Goal: Information Seeking & Learning: Learn about a topic

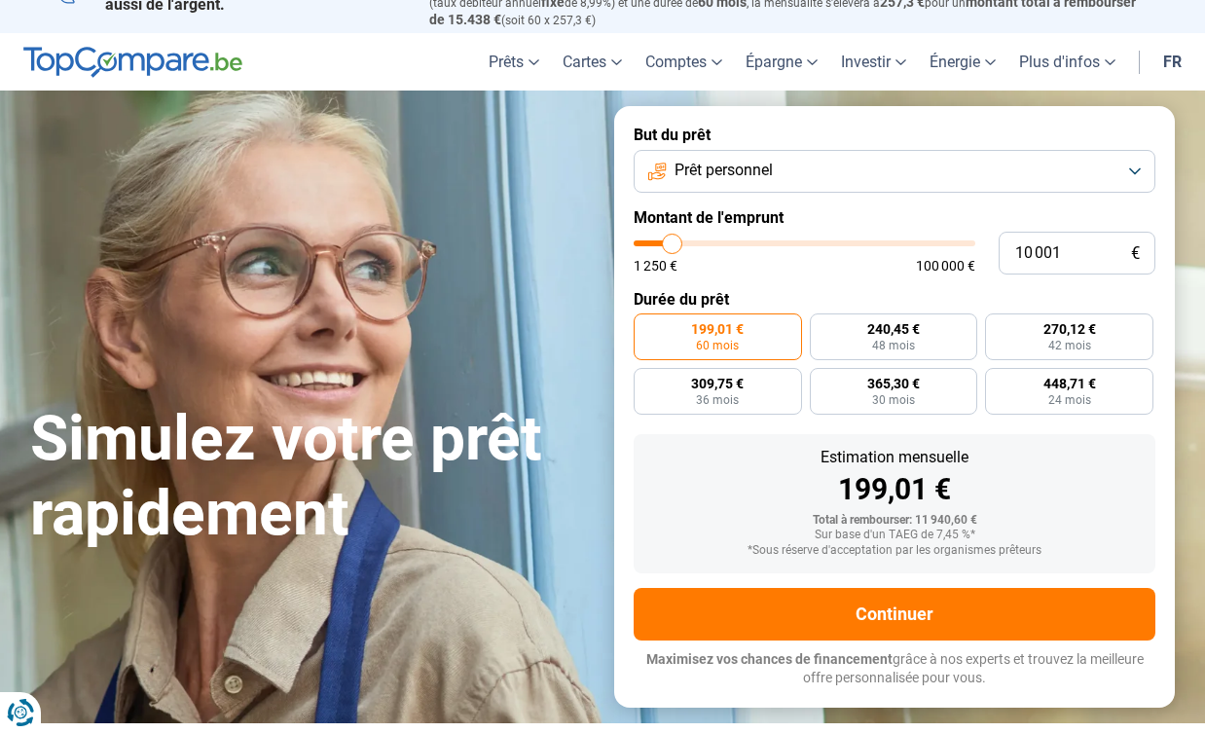
scroll to position [38, 0]
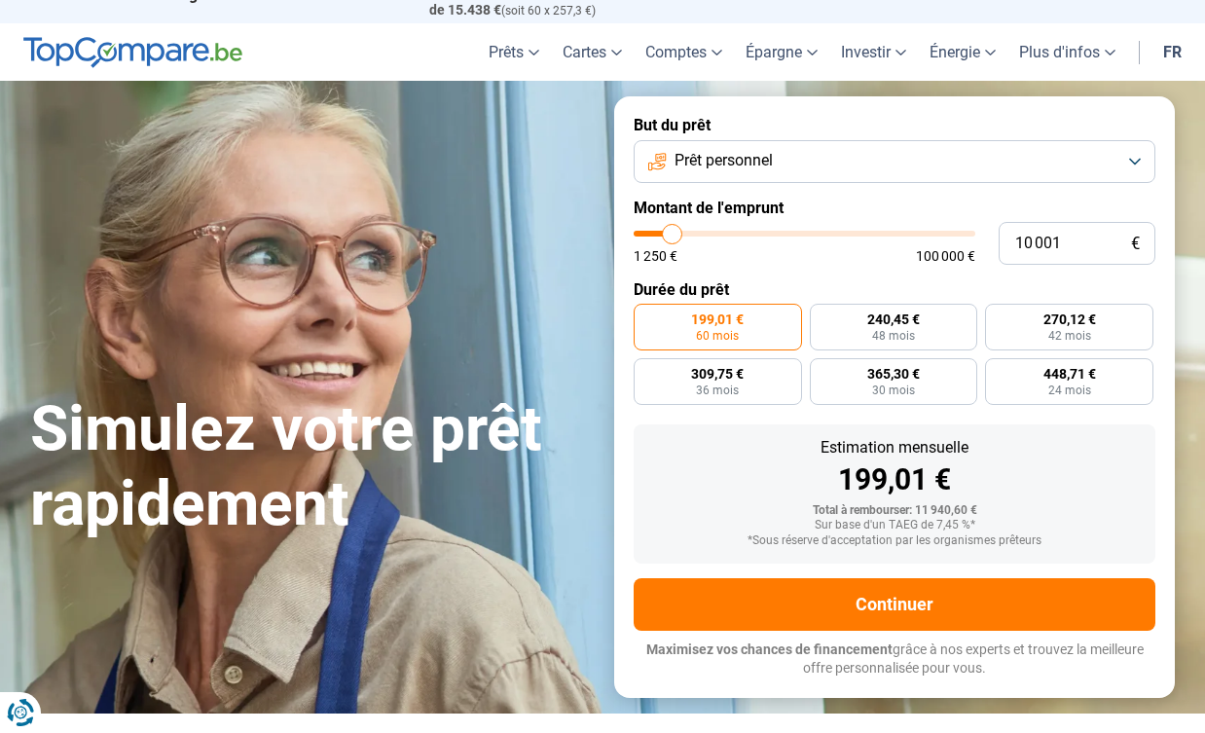
type input "12 000"
type input "12000"
type input "12 250"
type input "12250"
type input "13 250"
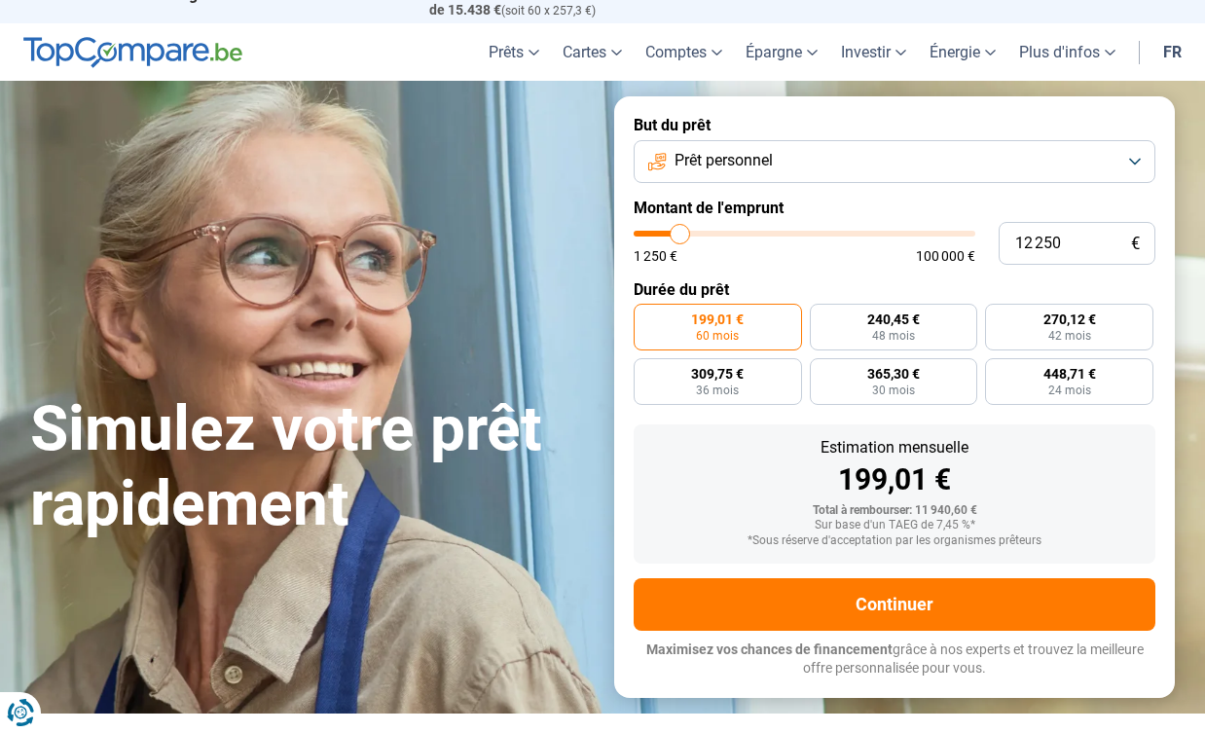
type input "13250"
type input "14 750"
type input "14750"
type input "15 750"
type input "15750"
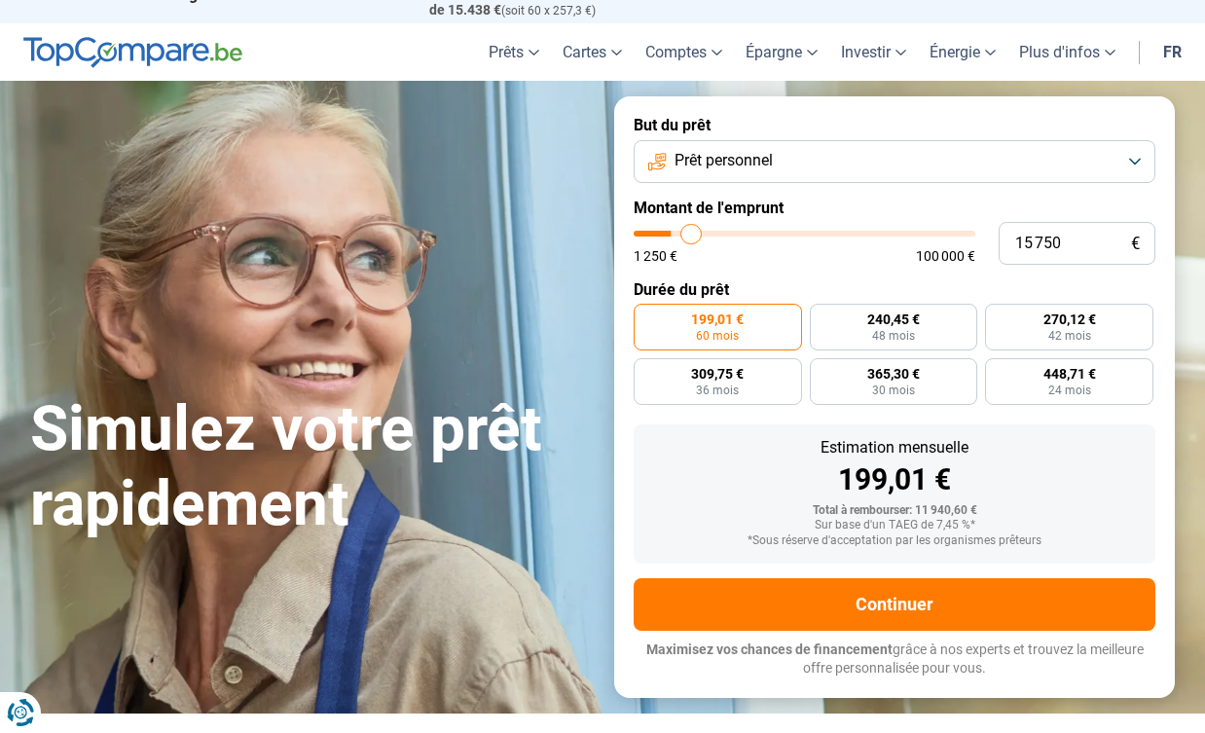
type input "17 000"
type input "17000"
type input "18 750"
type input "18750"
type input "20 500"
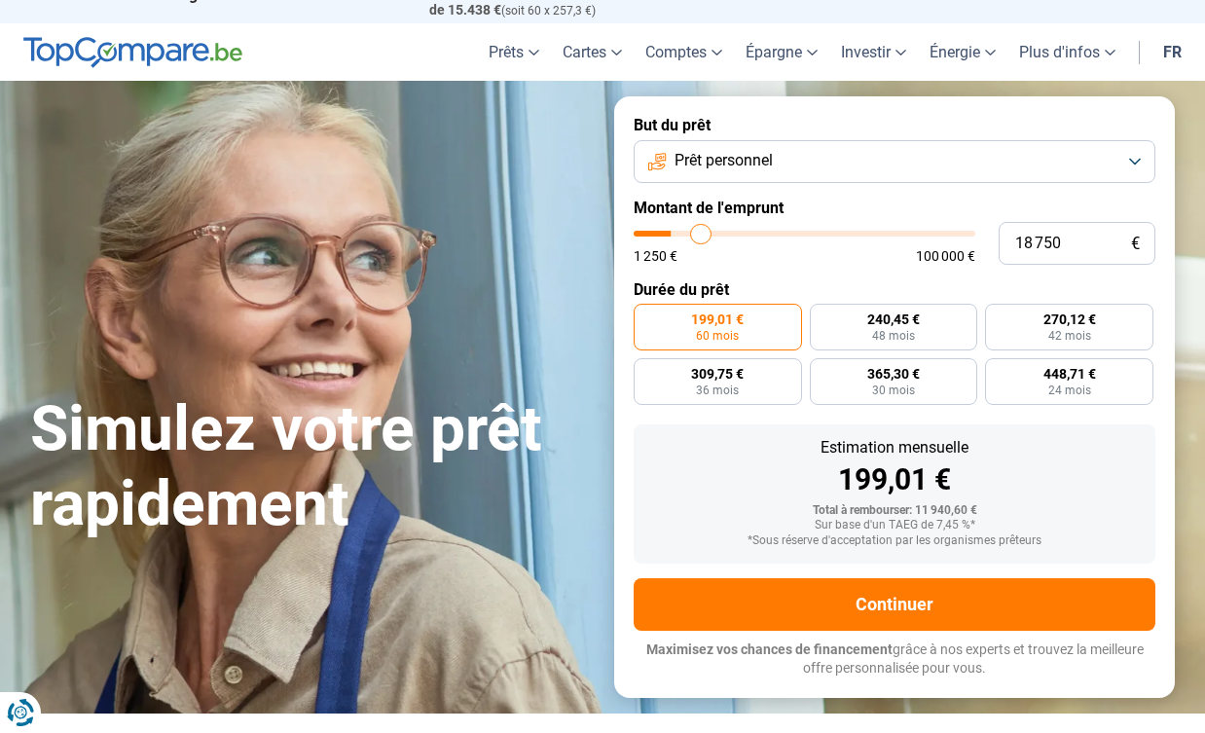
type input "20500"
type input "21 500"
type input "21500"
type input "22 500"
type input "22500"
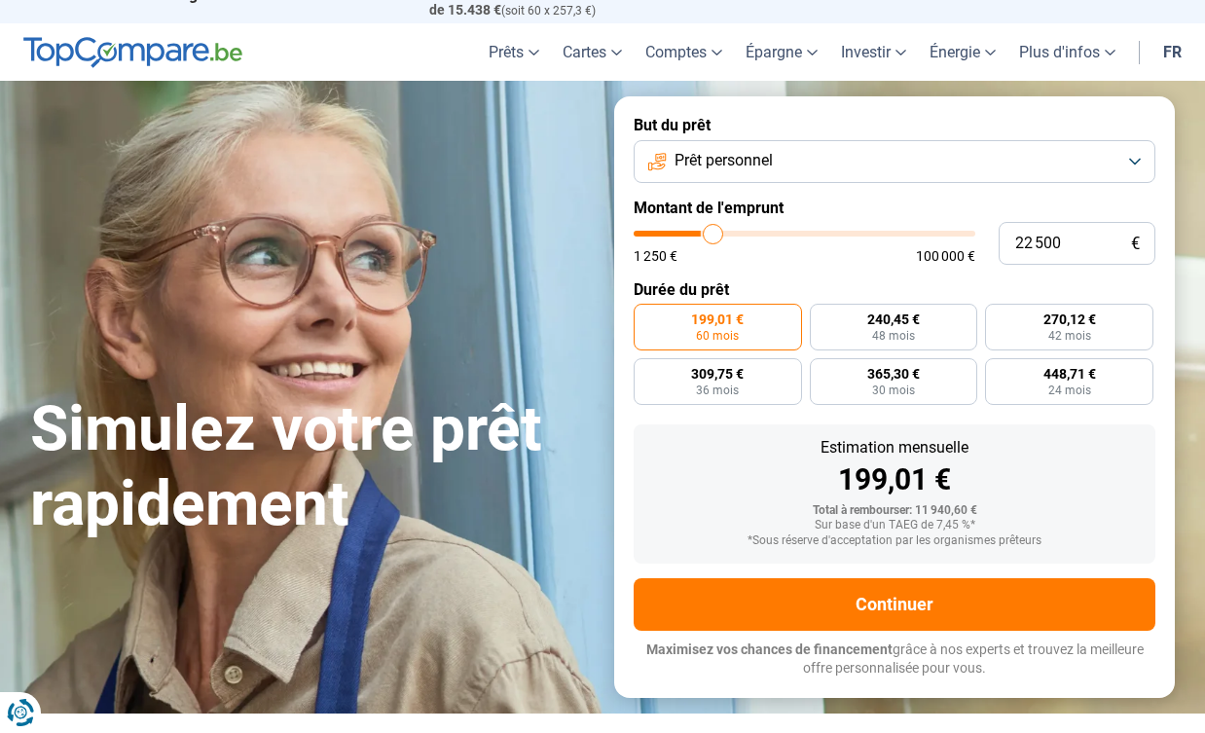
type input "23 500"
type input "23500"
type input "24 500"
type input "24500"
type input "25 750"
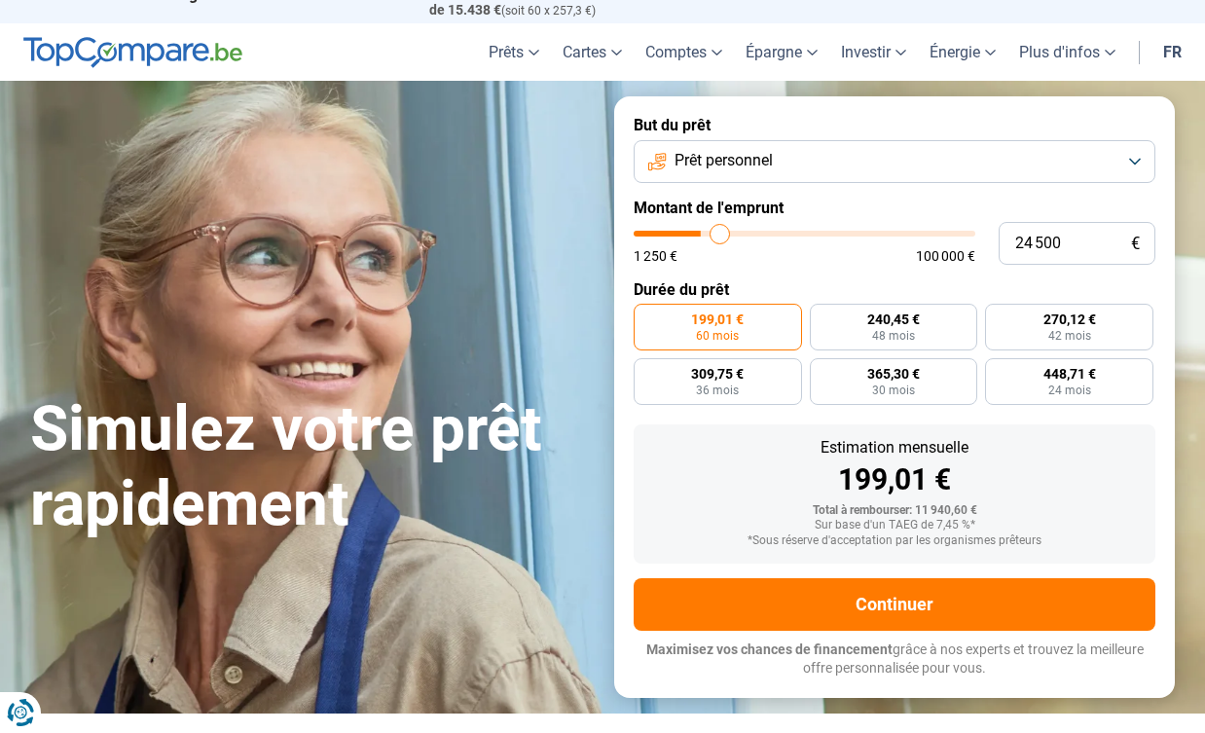
type input "25750"
type input "27 000"
type input "27000"
type input "28 250"
type input "28250"
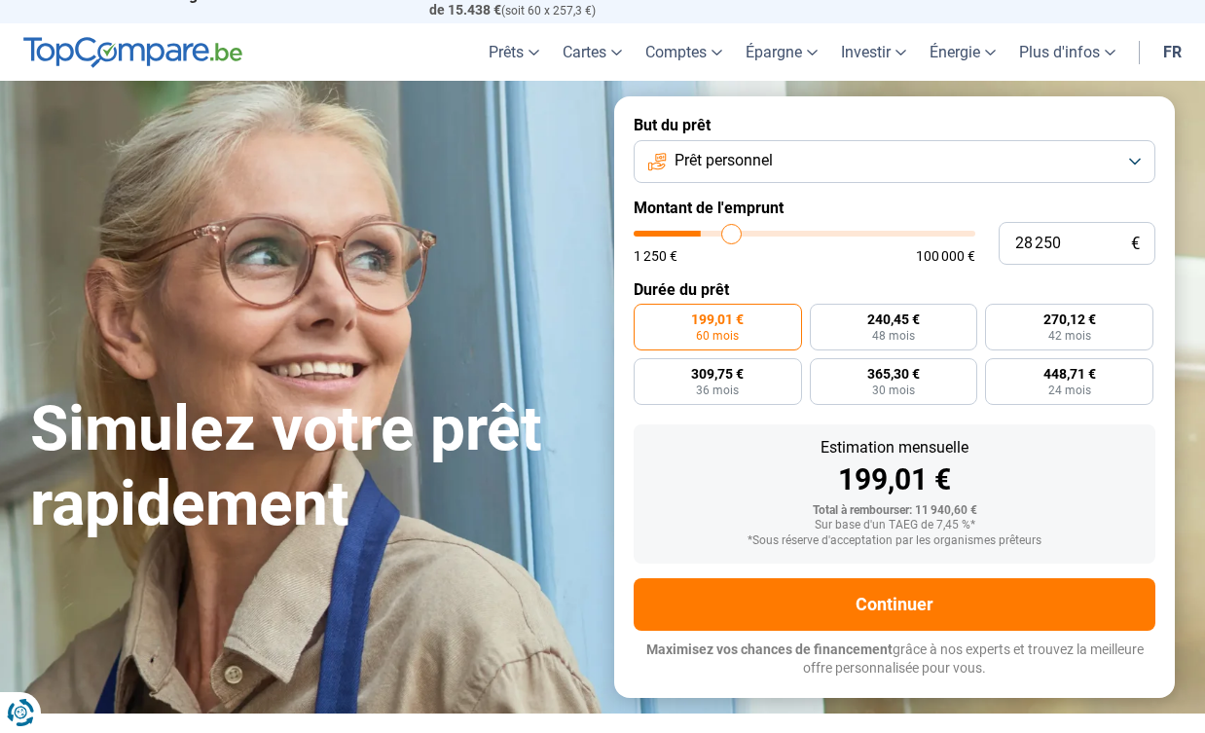
type input "29 750"
type input "29750"
type input "31 000"
type input "31000"
type input "31 750"
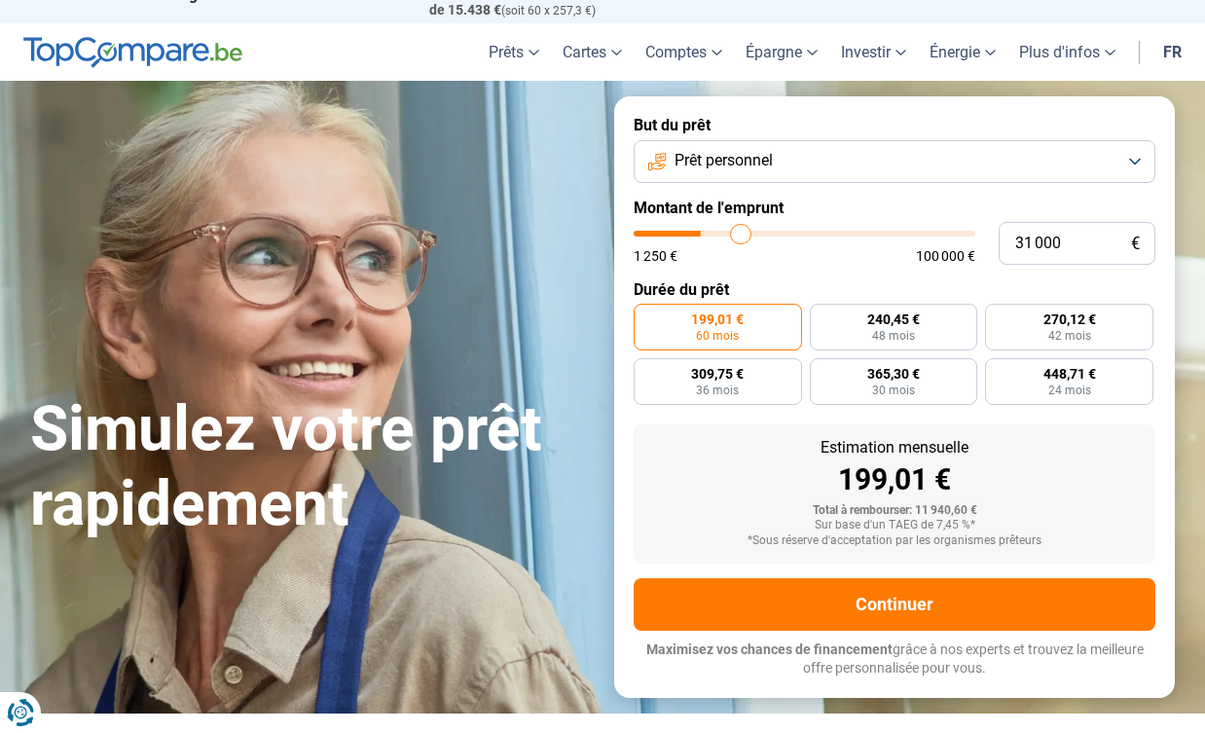
type input "31750"
type input "32 500"
type input "32500"
type input "33 250"
type input "33250"
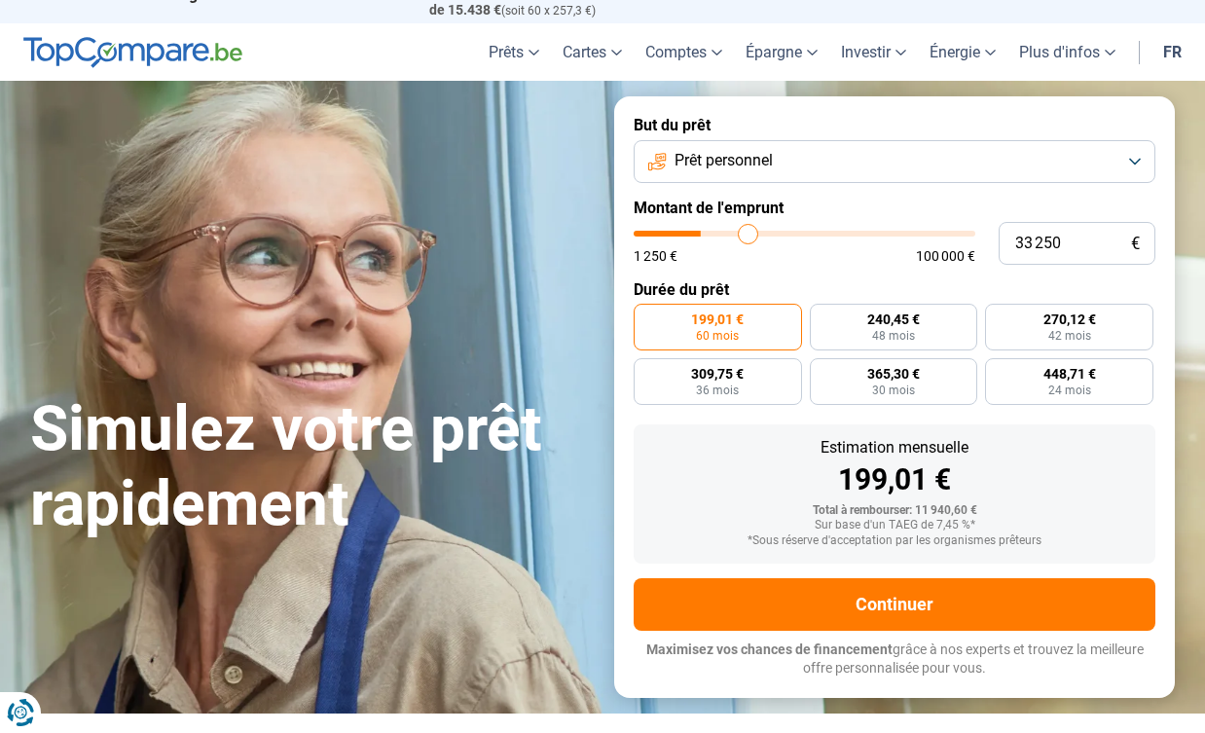
type input "33 500"
type input "33500"
type input "34 250"
type input "34250"
type input "34 500"
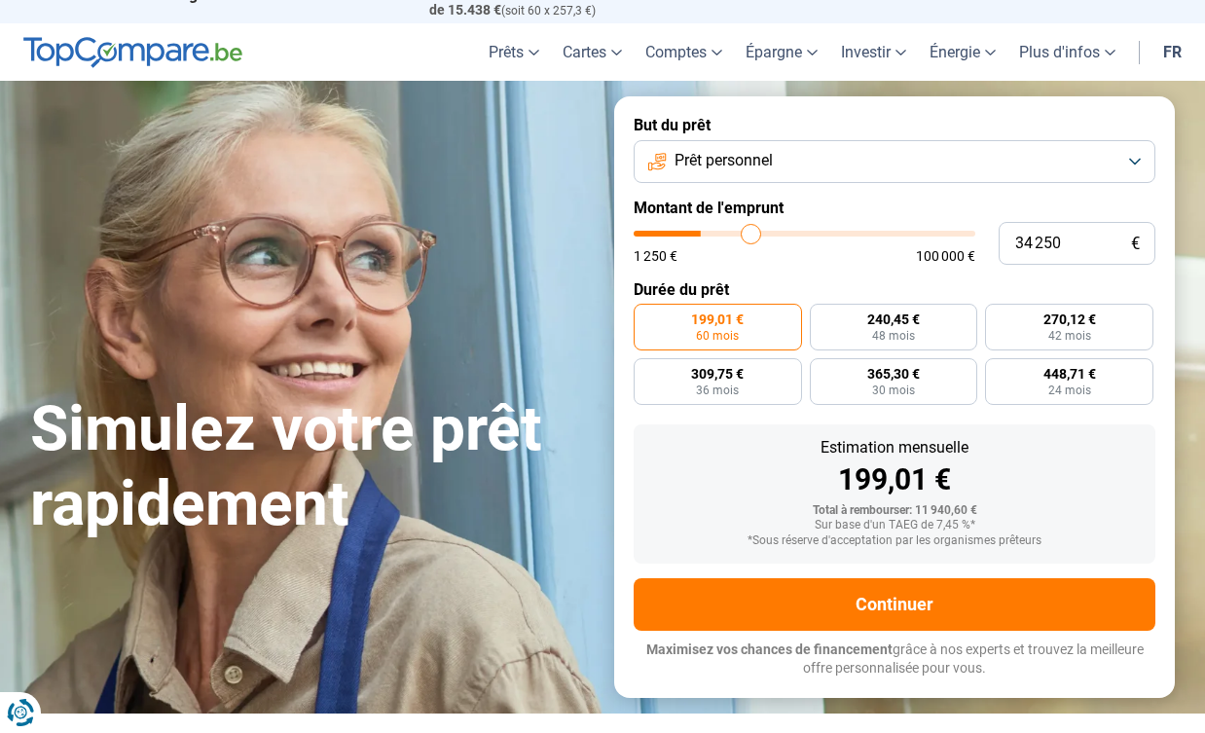
type input "34500"
type input "35 000"
type input "35000"
type input "35 500"
type input "35500"
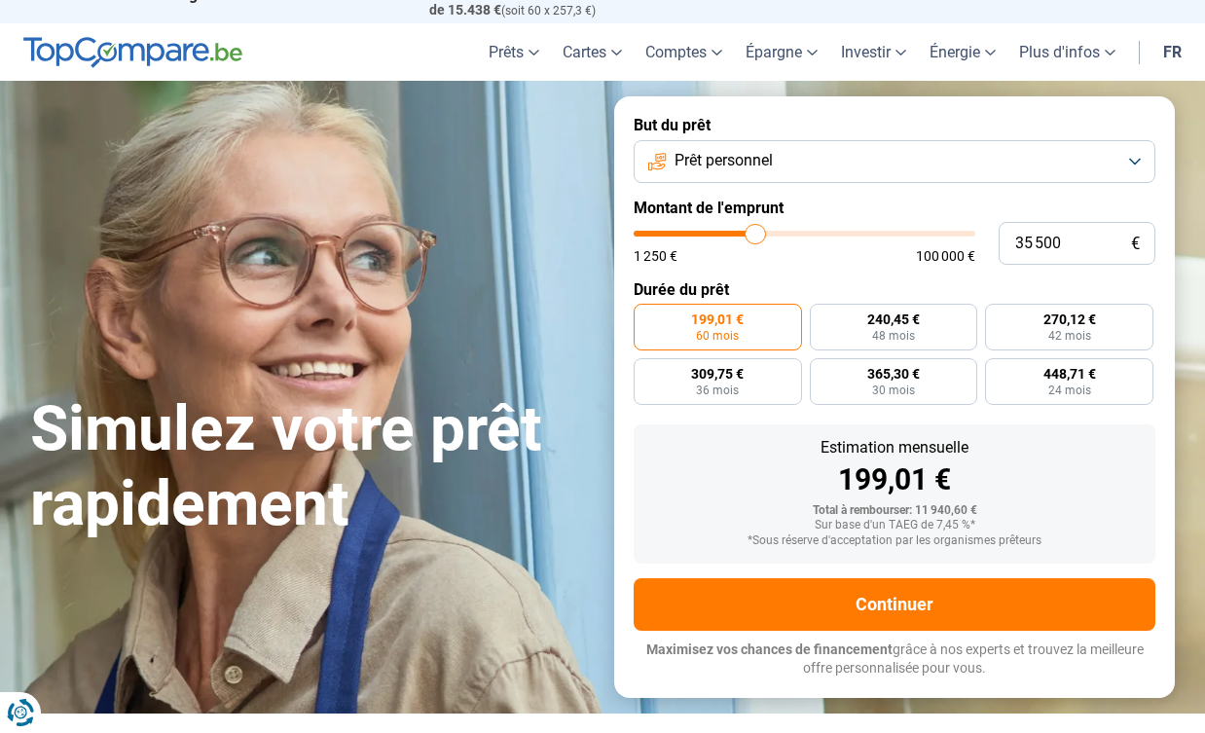
type input "35 750"
type input "35750"
type input "36 000"
type input "36000"
type input "36 250"
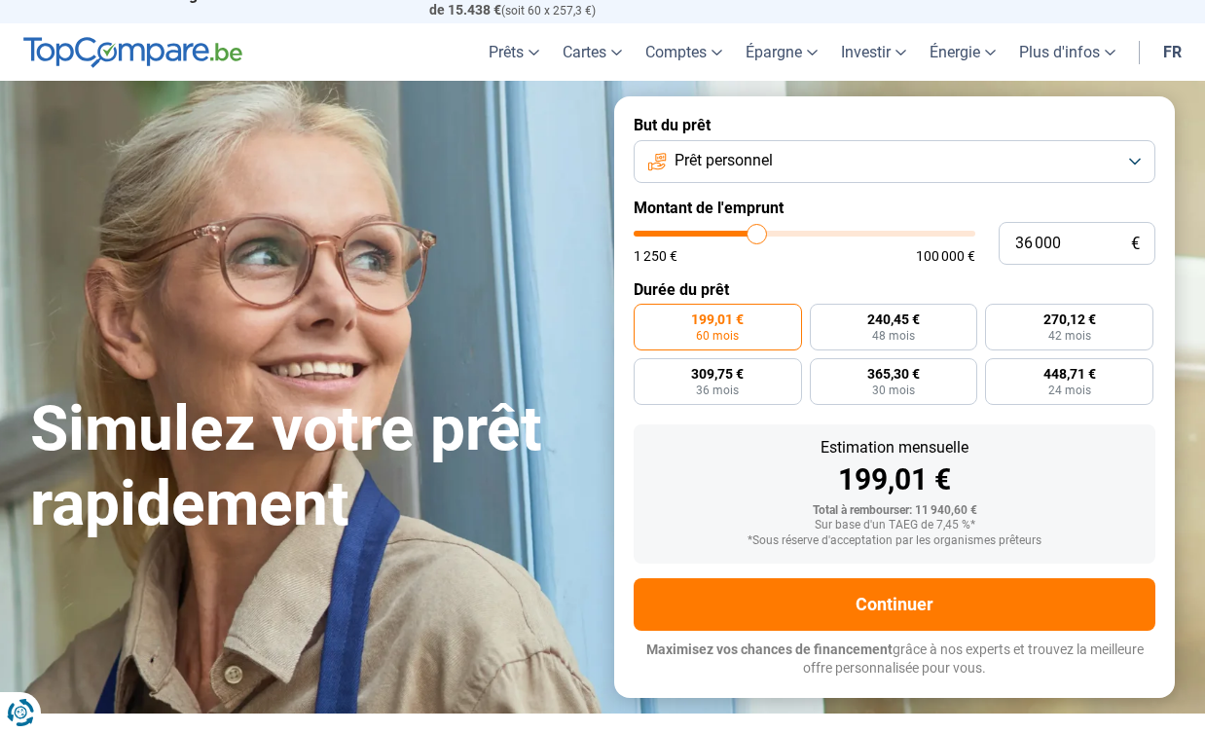
type input "36250"
type input "36 500"
type input "36500"
type input "37 000"
type input "37000"
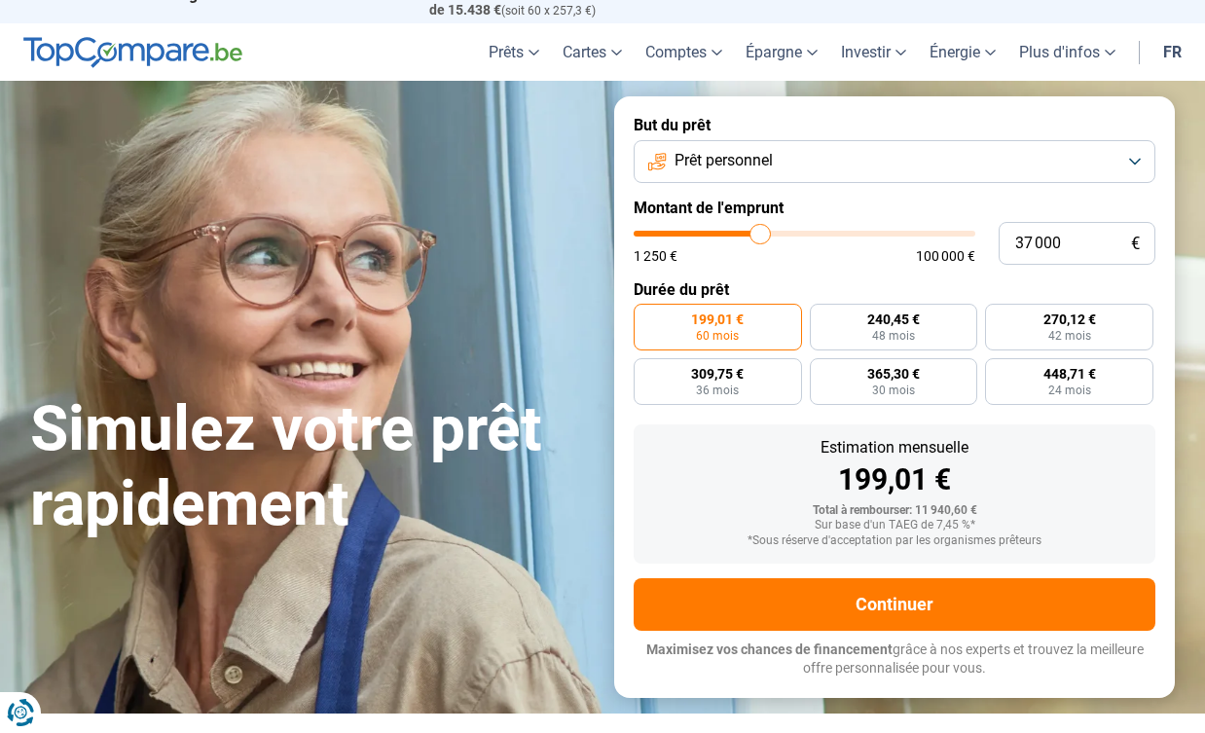
type input "37 250"
type input "37250"
type input "37 500"
type input "37500"
type input "37 750"
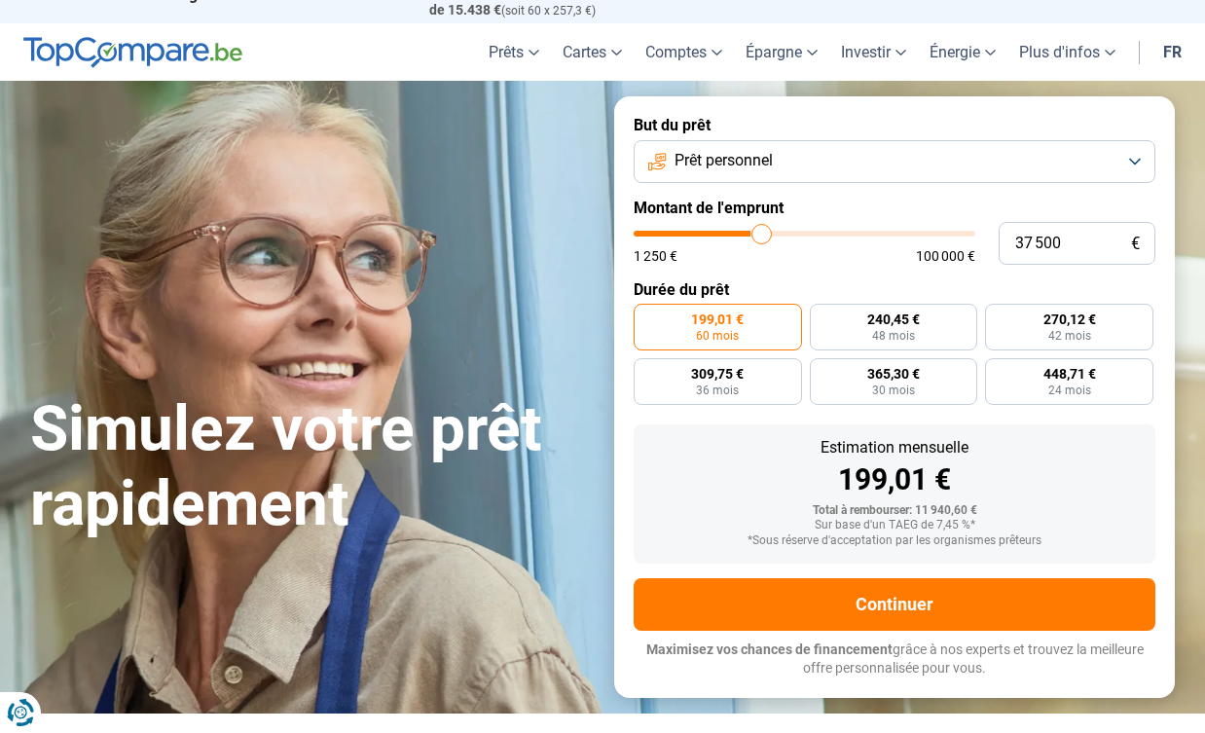
type input "37750"
type input "38 000"
type input "38000"
type input "38 500"
type input "38500"
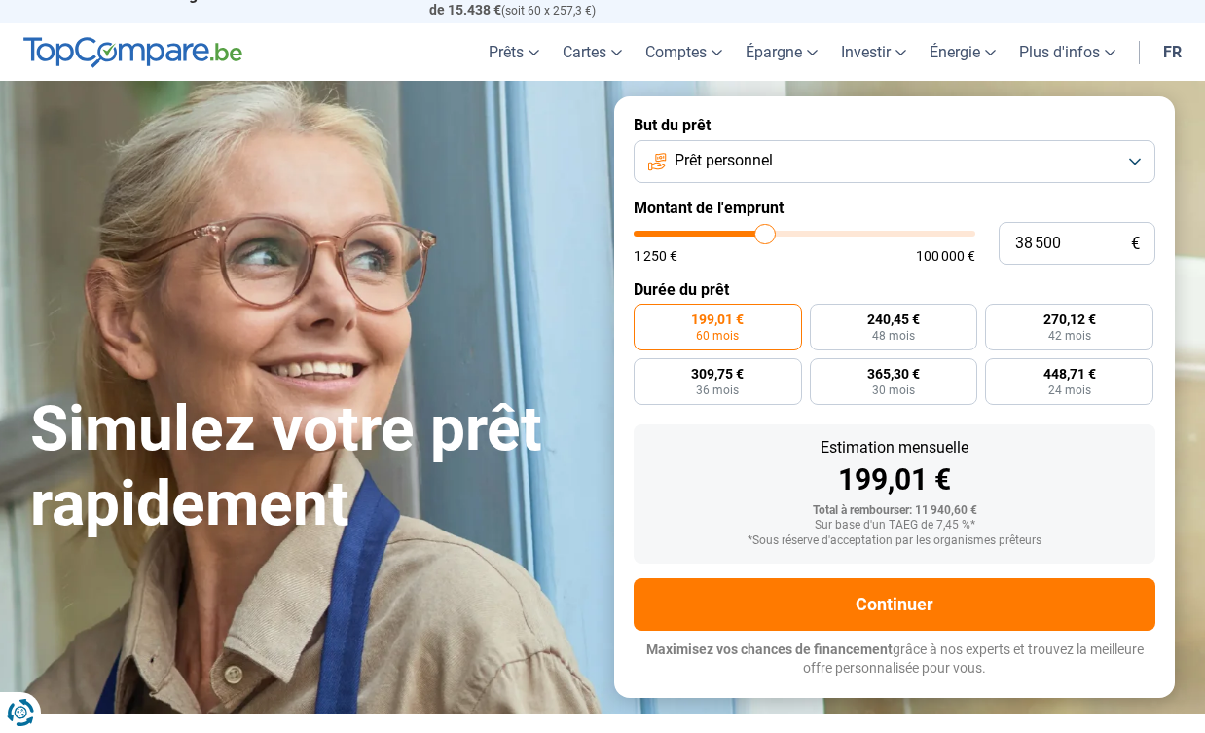
type input "38 750"
type input "38750"
type input "39 000"
type input "39000"
type input "39 500"
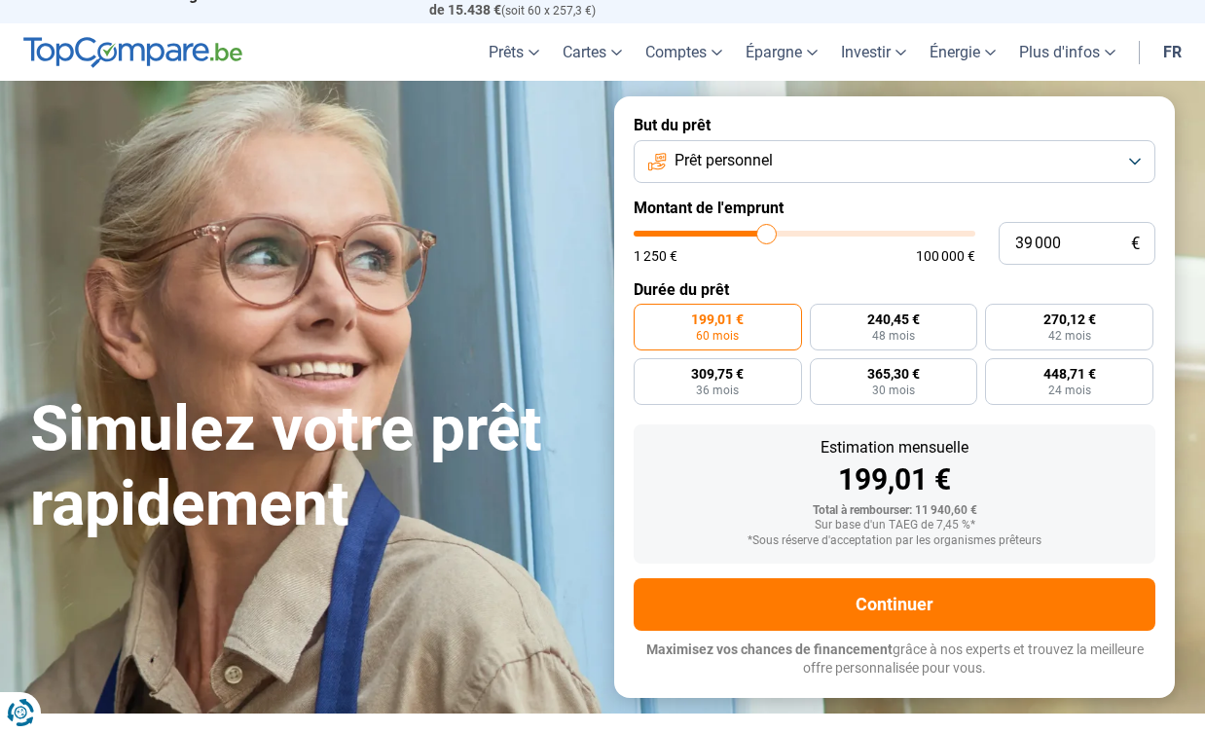
type input "39500"
type input "40 250"
type input "40250"
type input "40 500"
type input "40500"
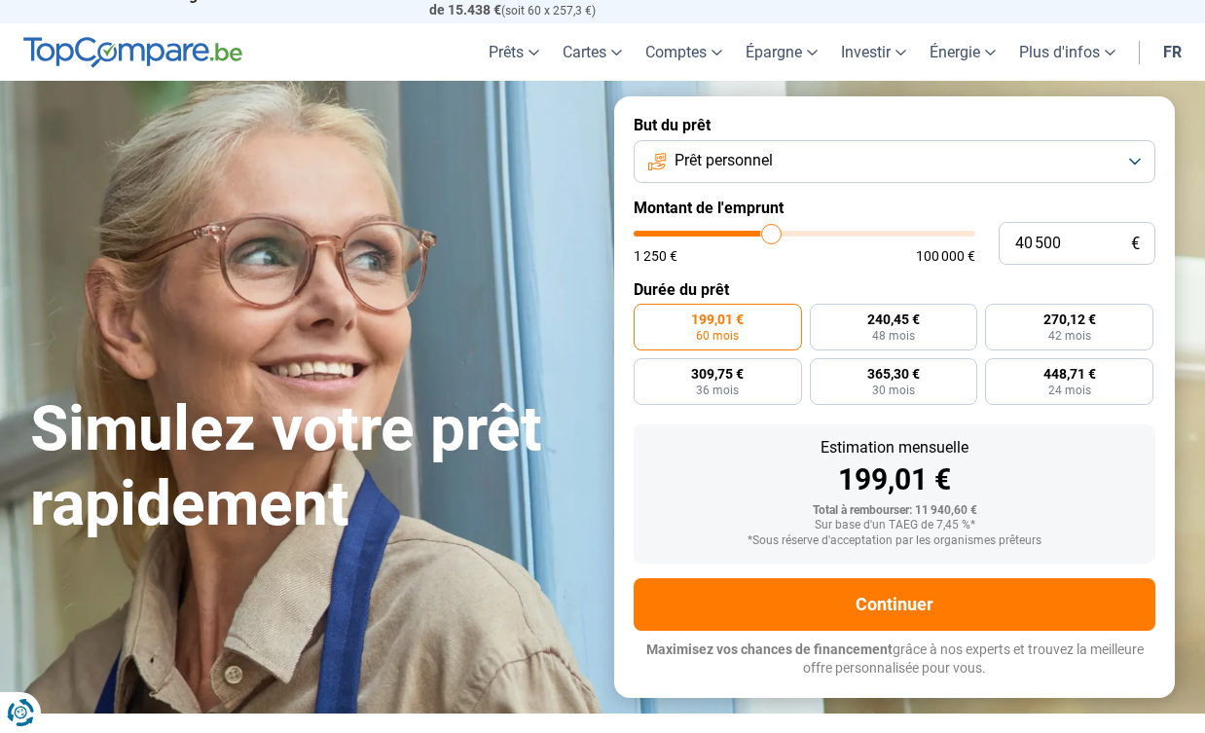
type input "41 000"
type input "41000"
type input "41 750"
type input "41750"
type input "42 000"
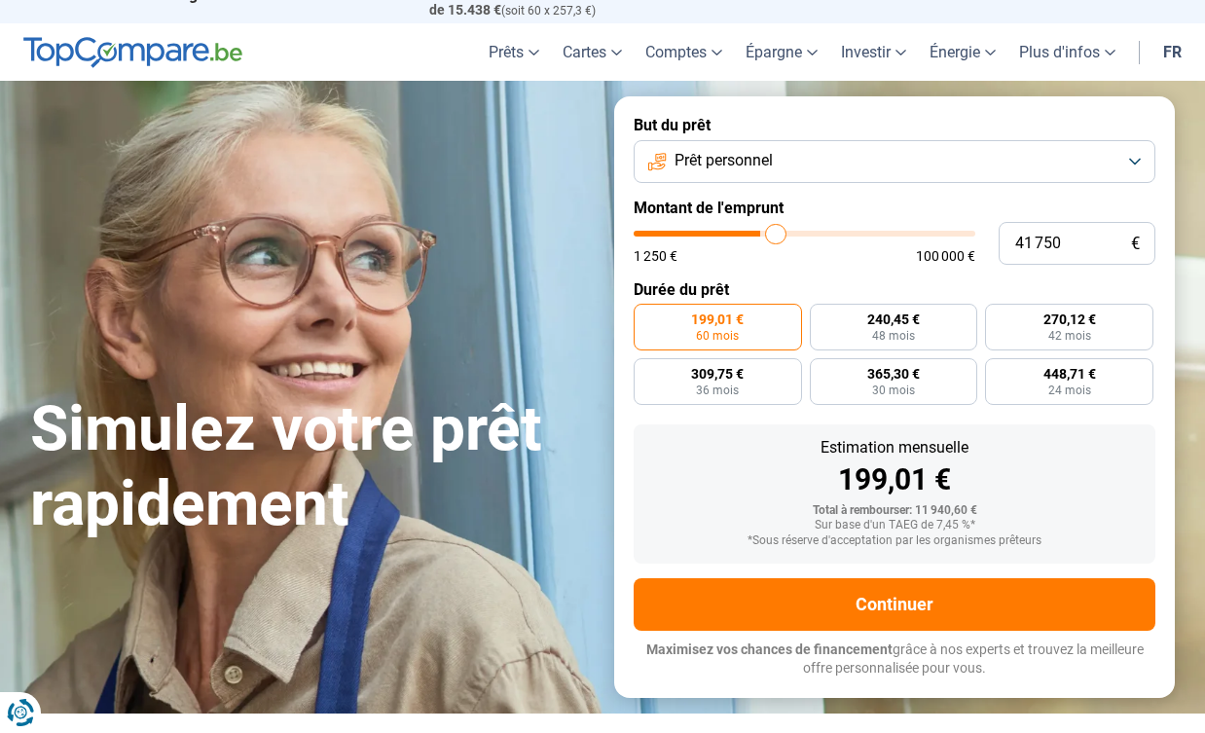
type input "42000"
type input "42 750"
type input "42750"
type input "43 000"
type input "43000"
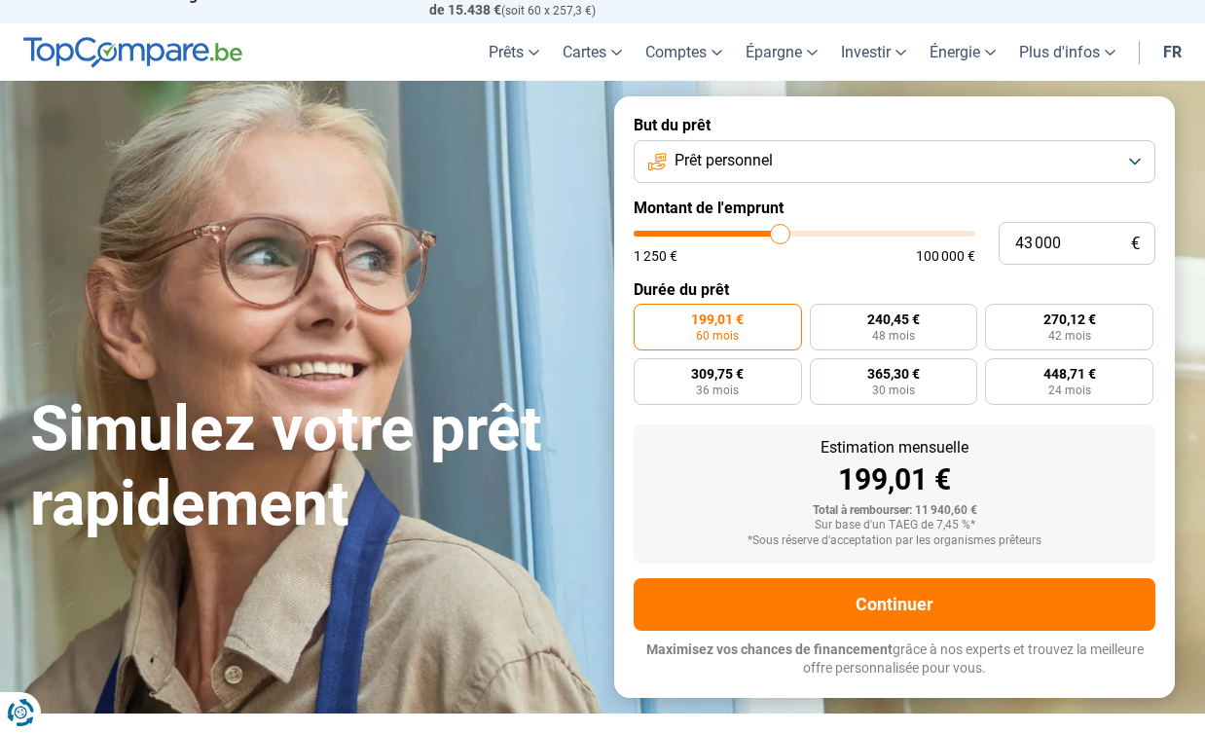
type input "43 250"
type input "43250"
type input "43 000"
type input "43000"
type input "42 750"
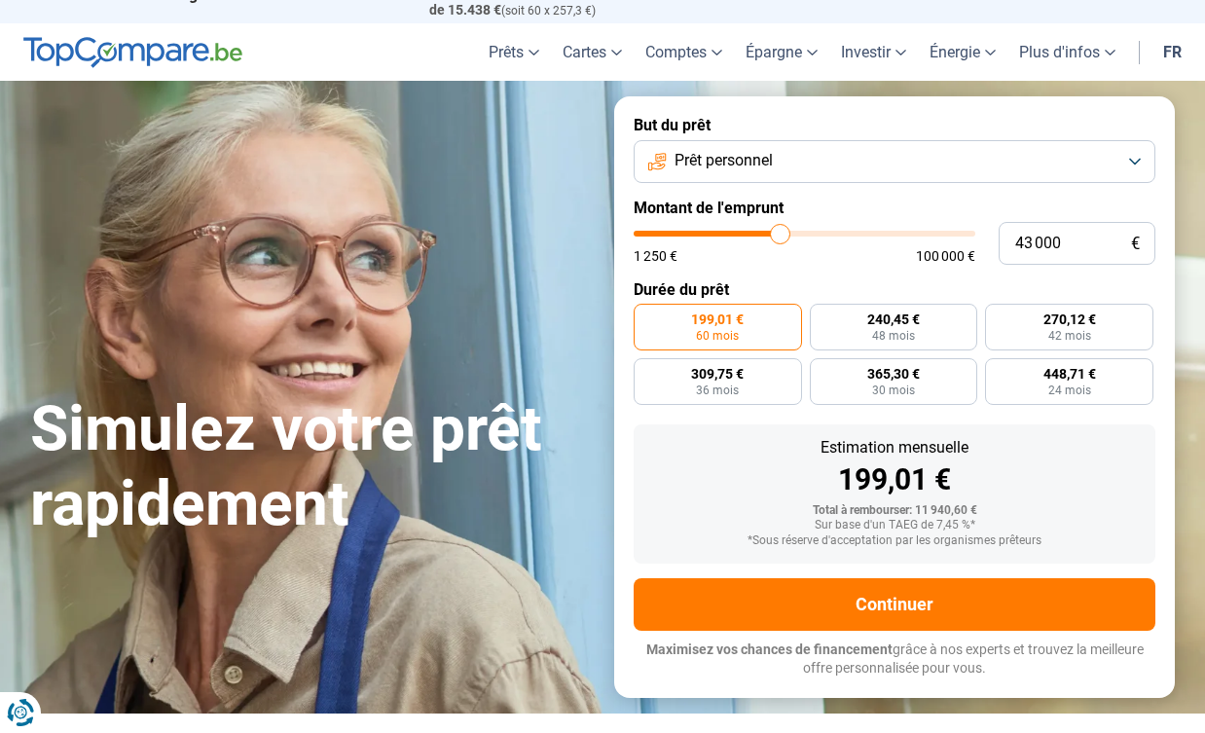
type input "42750"
type input "42 250"
type input "42250"
type input "42 000"
type input "42000"
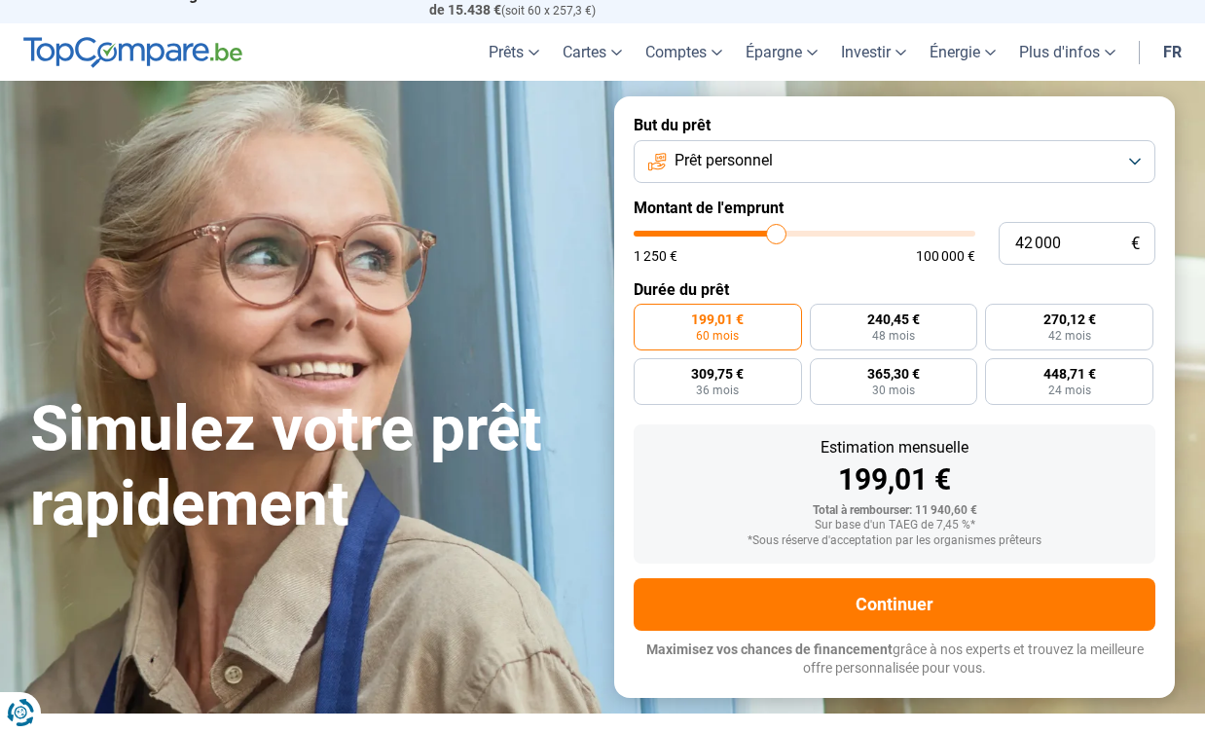
type input "41 500"
type input "41500"
type input "40 750"
type input "40750"
type input "40 000"
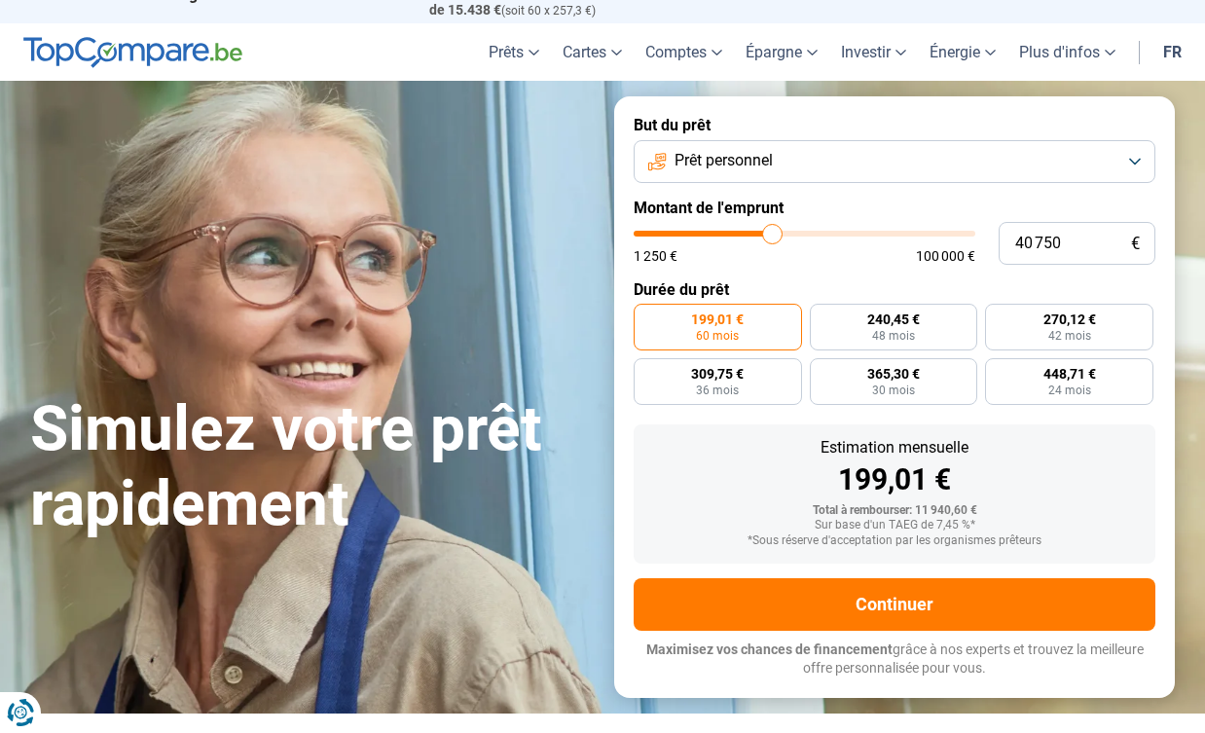
type input "40000"
type input "39 250"
type input "39250"
type input "38 500"
type input "38500"
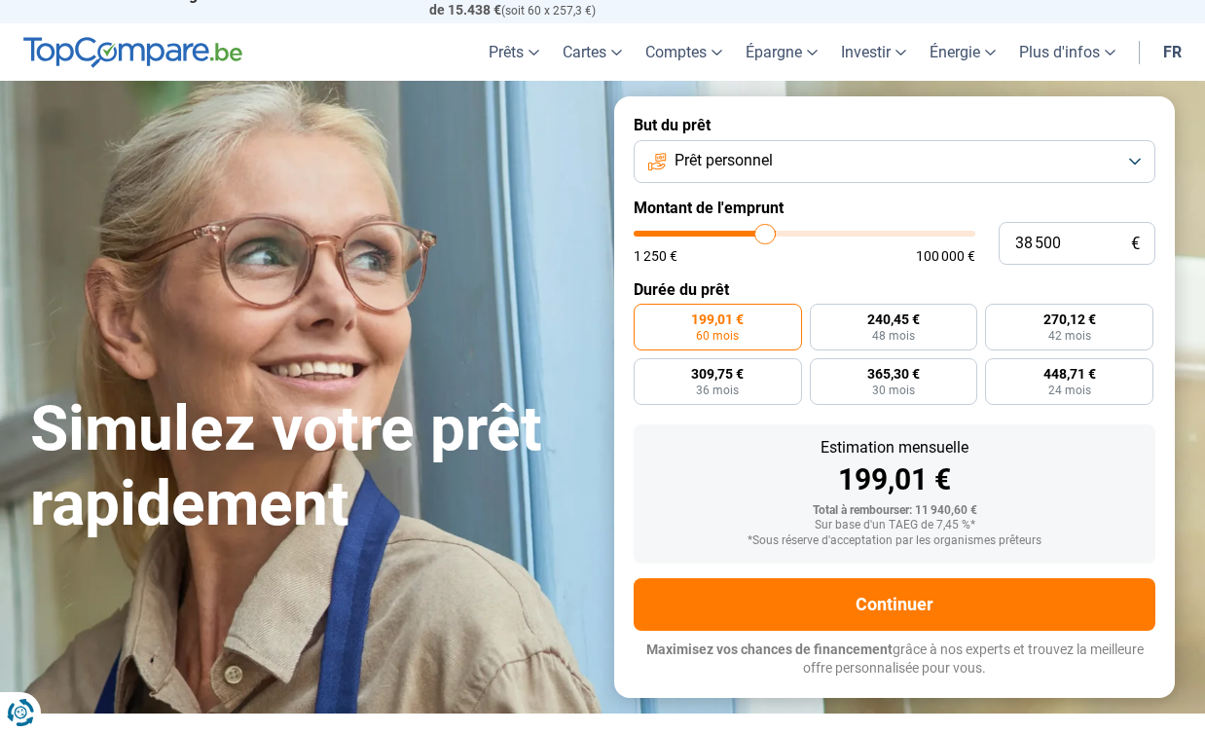
type input "37 750"
type input "37750"
type input "37 500"
type input "37500"
type input "37 250"
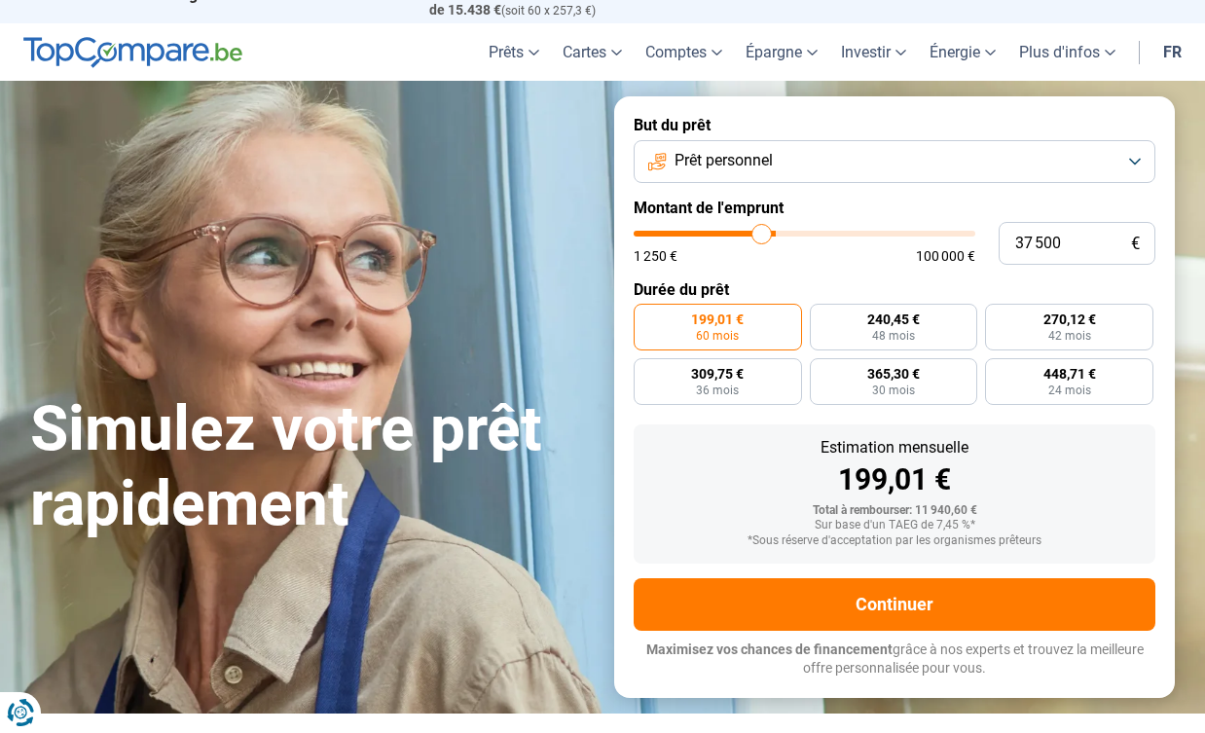
type input "37250"
type input "37 000"
type input "37000"
type input "36 500"
type input "36500"
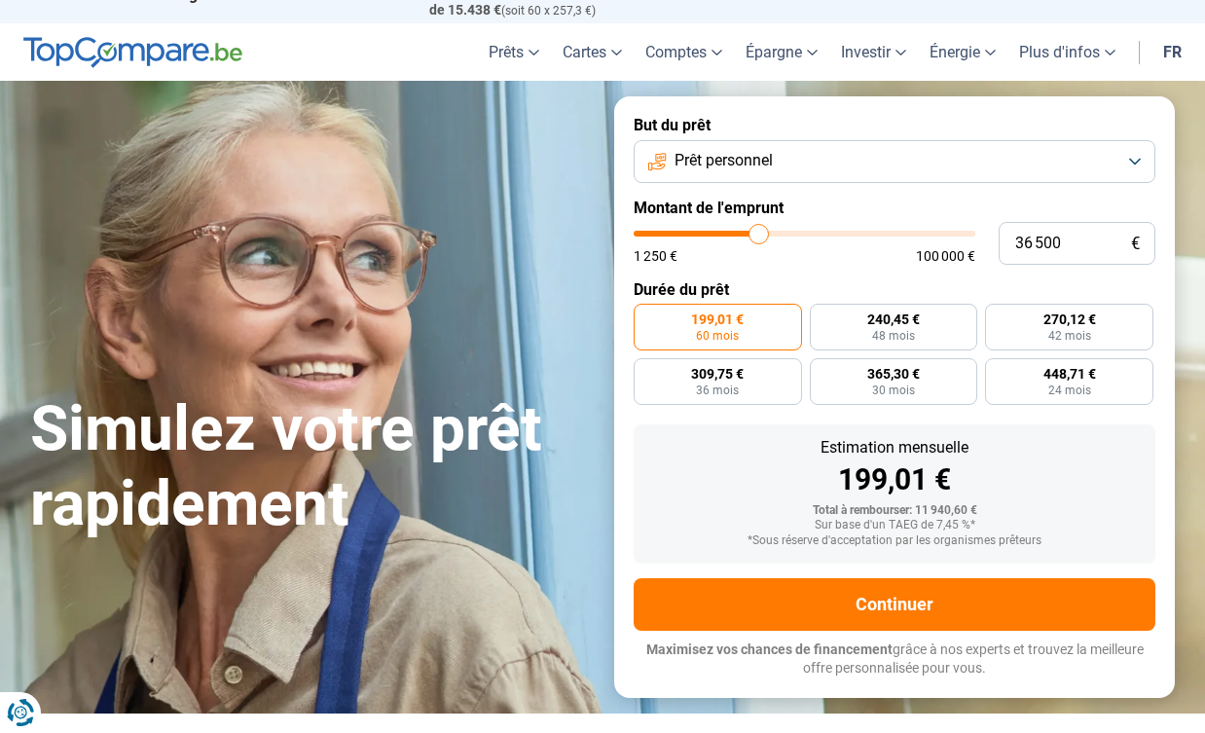
type input "36 250"
type input "36250"
type input "36 000"
type input "36000"
type input "36 250"
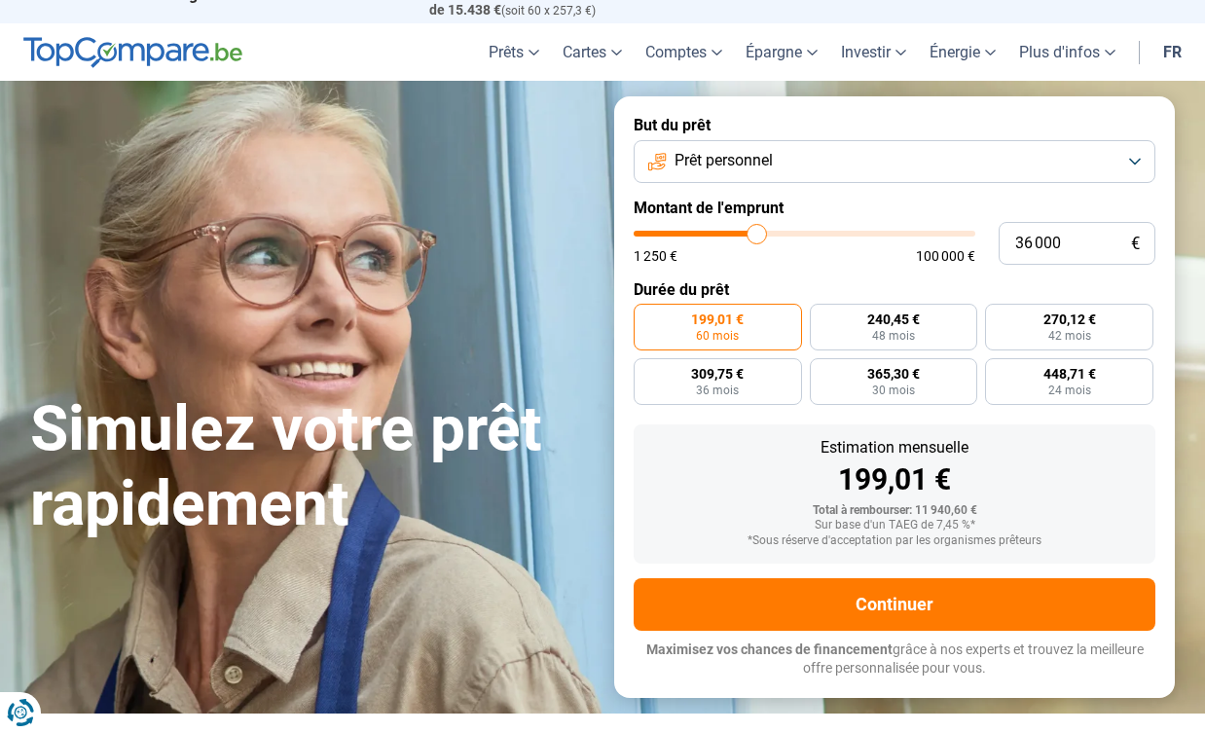
type input "36250"
type input "36 500"
type input "36500"
type input "37 000"
type input "37000"
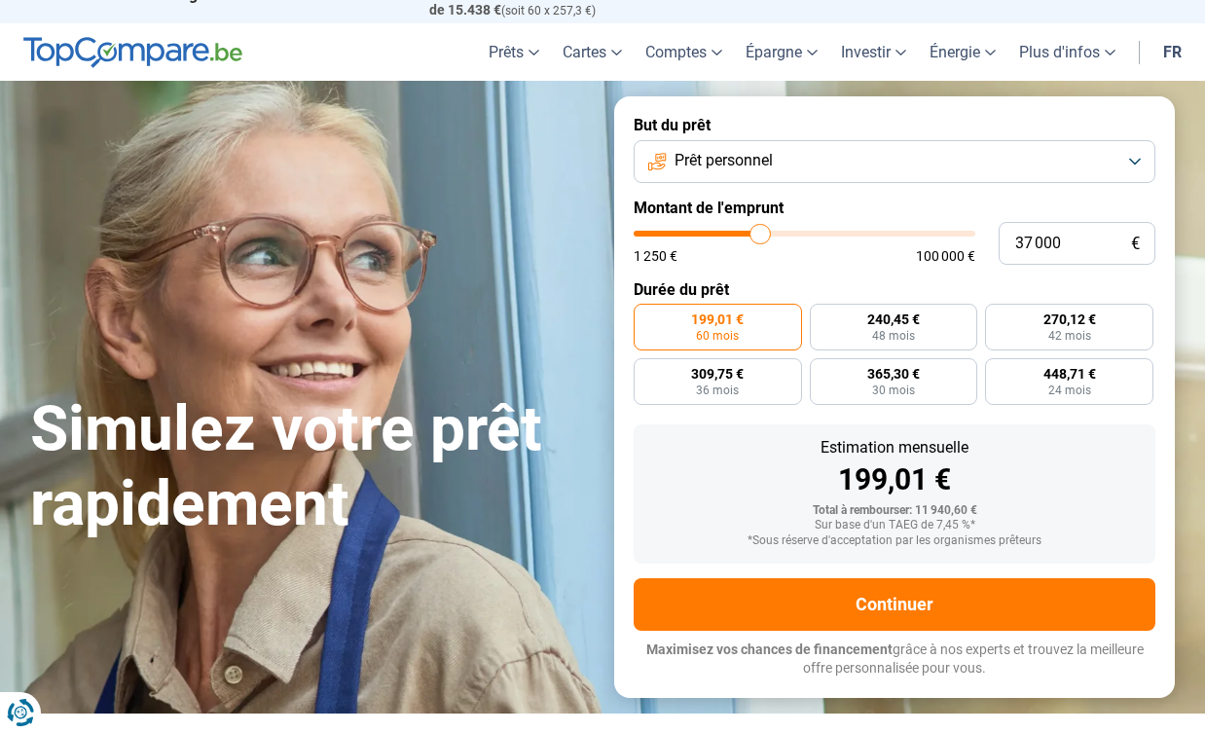
type input "37 250"
type input "37250"
type input "37 500"
drag, startPoint x: 680, startPoint y: 233, endPoint x: 762, endPoint y: 231, distance: 82.8
type input "37500"
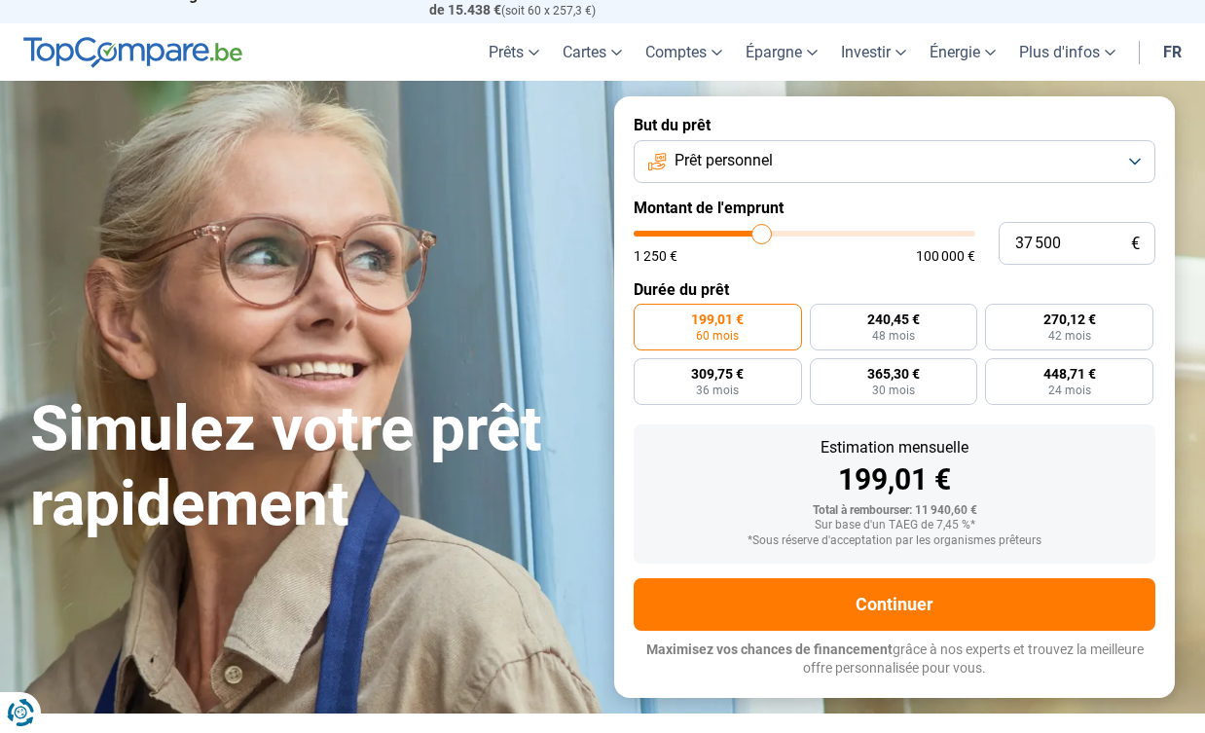
click at [762, 231] on input "range" at bounding box center [805, 234] width 342 height 6
radio input "false"
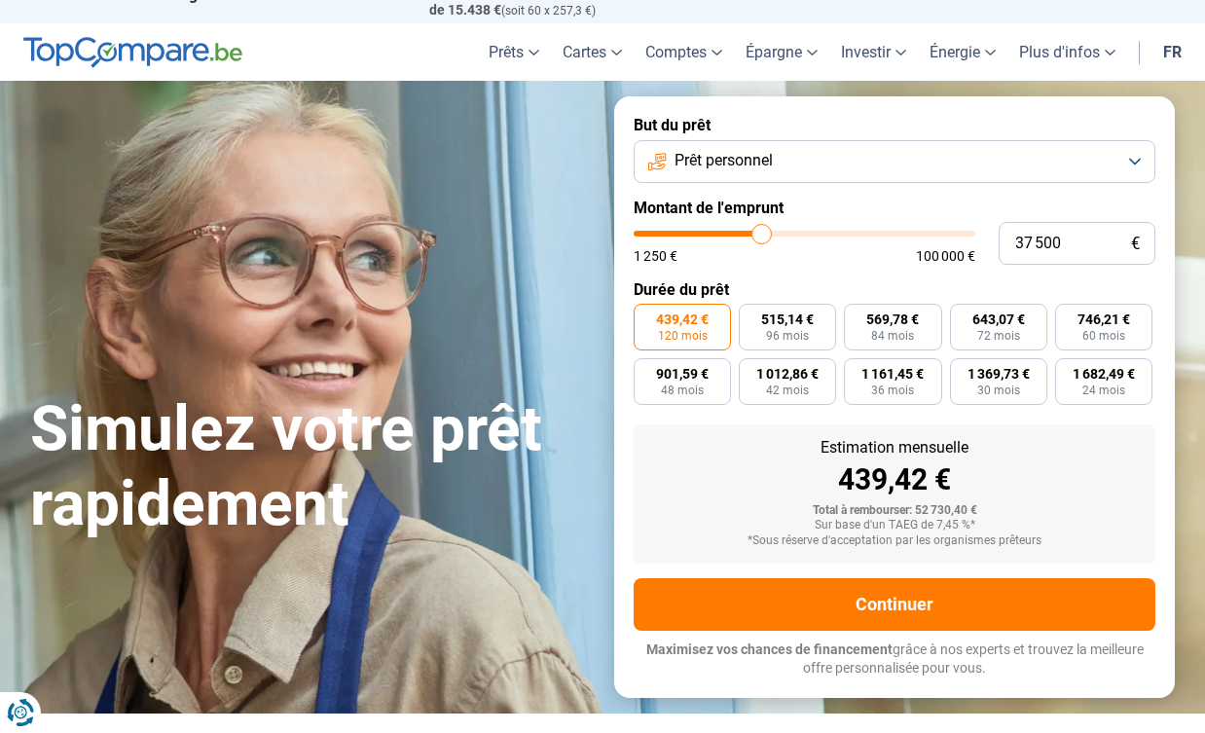
scroll to position [0, 0]
